Goal: Task Accomplishment & Management: Use online tool/utility

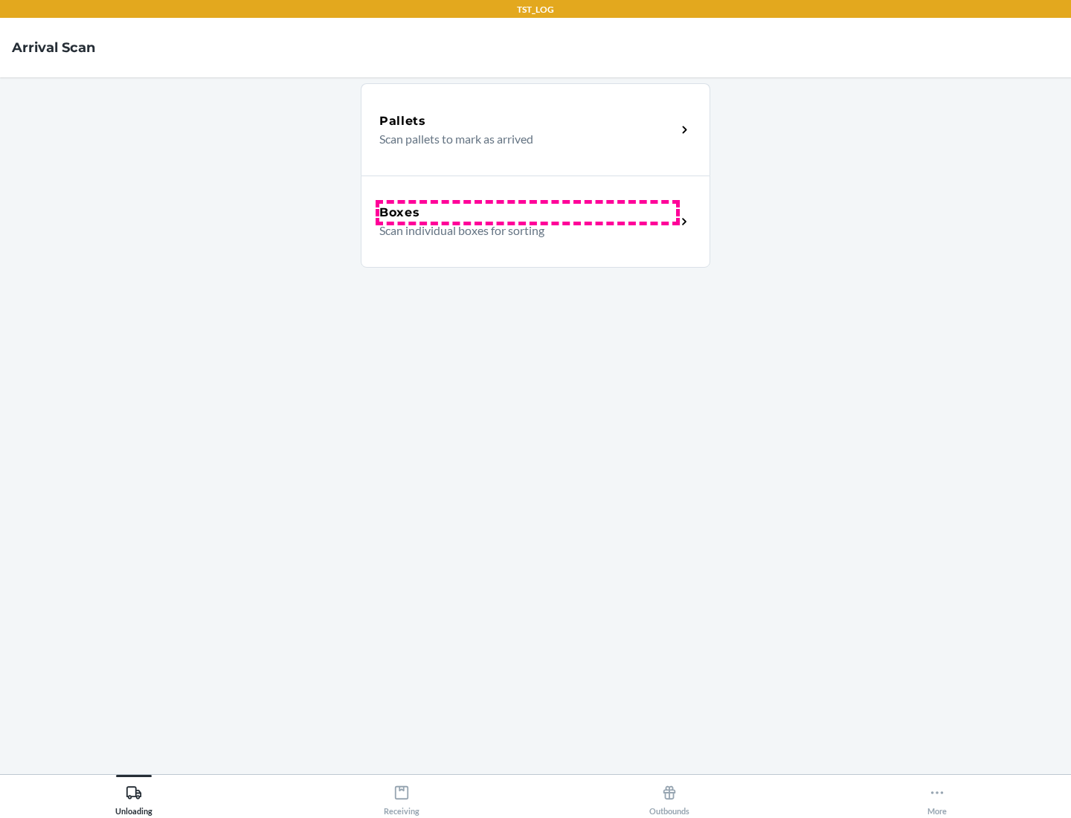
click at [527, 213] on div "Boxes" at bounding box center [527, 213] width 297 height 18
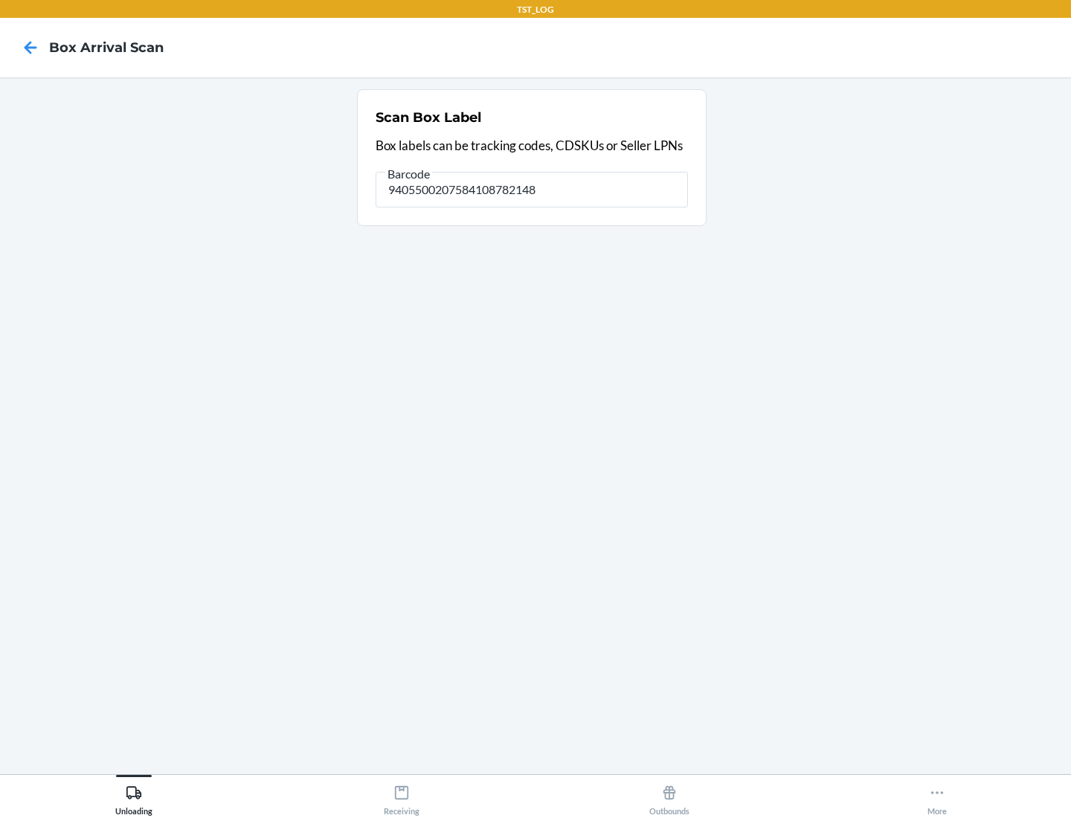
type input "9405500207584108782148"
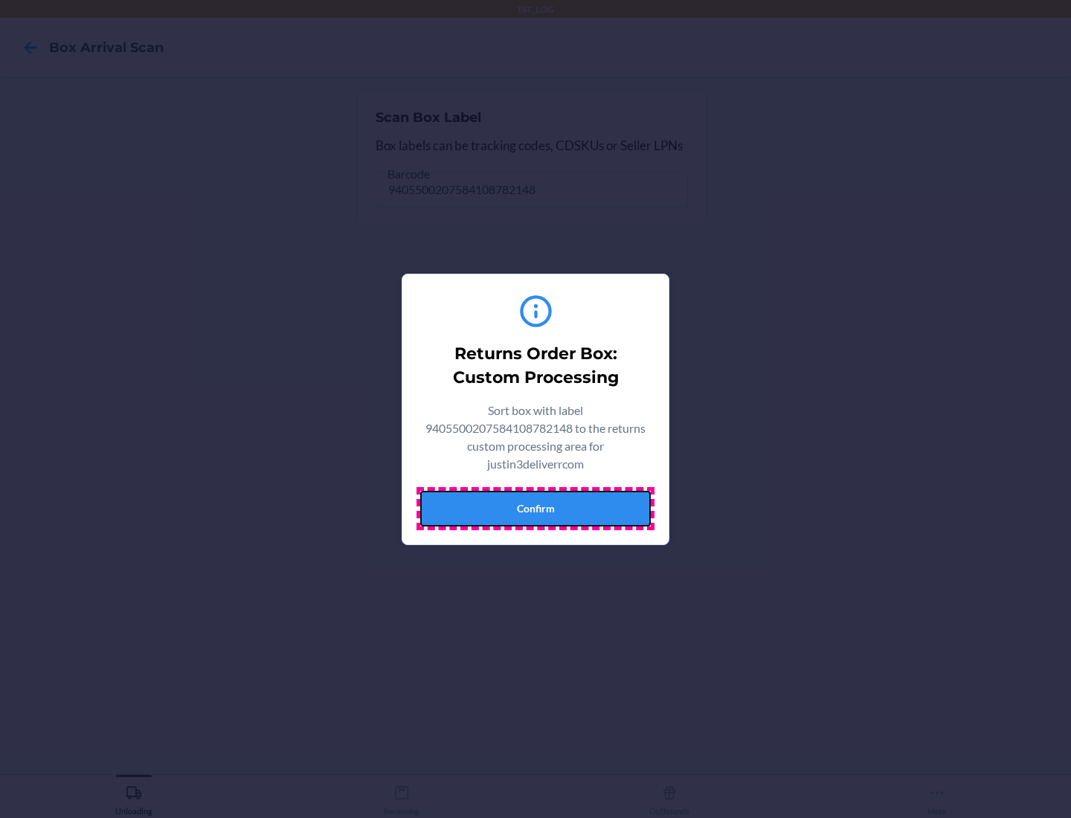
click at [536, 508] on button "Confirm" at bounding box center [535, 509] width 231 height 36
